Goal: Task Accomplishment & Management: Manage account settings

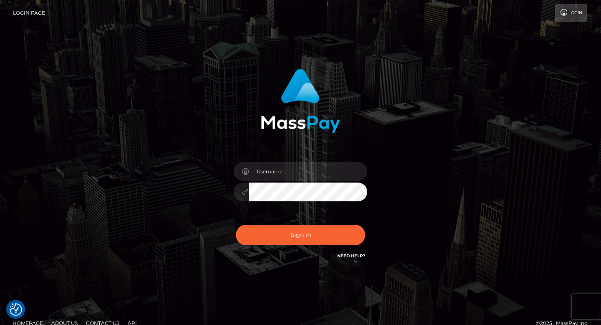
checkbox input "true"
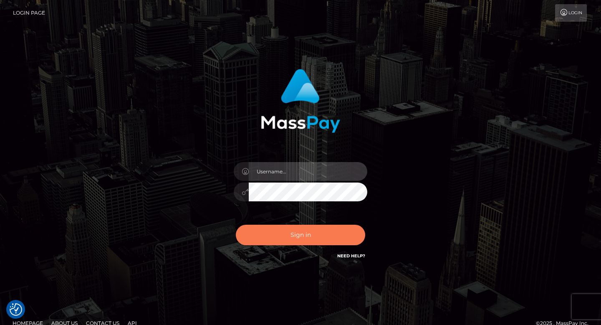
type input "[PERSON_NAME]"
click at [284, 232] on button "Sign in" at bounding box center [300, 234] width 129 height 20
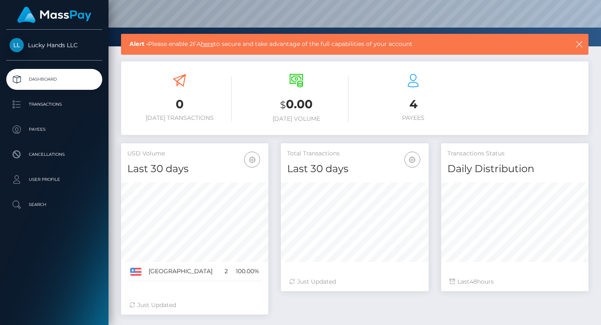
scroll to position [81, 0]
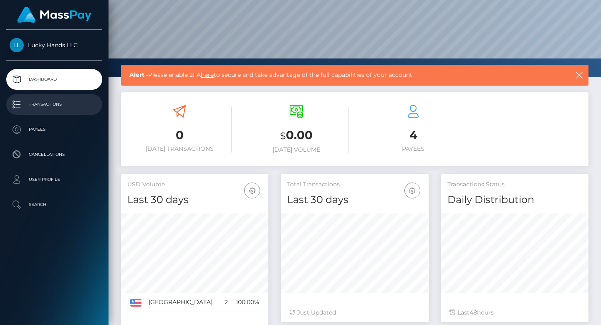
click at [55, 109] on p "Transactions" at bounding box center [54, 104] width 89 height 13
